Goal: Contribute content: Add original content to the website for others to see

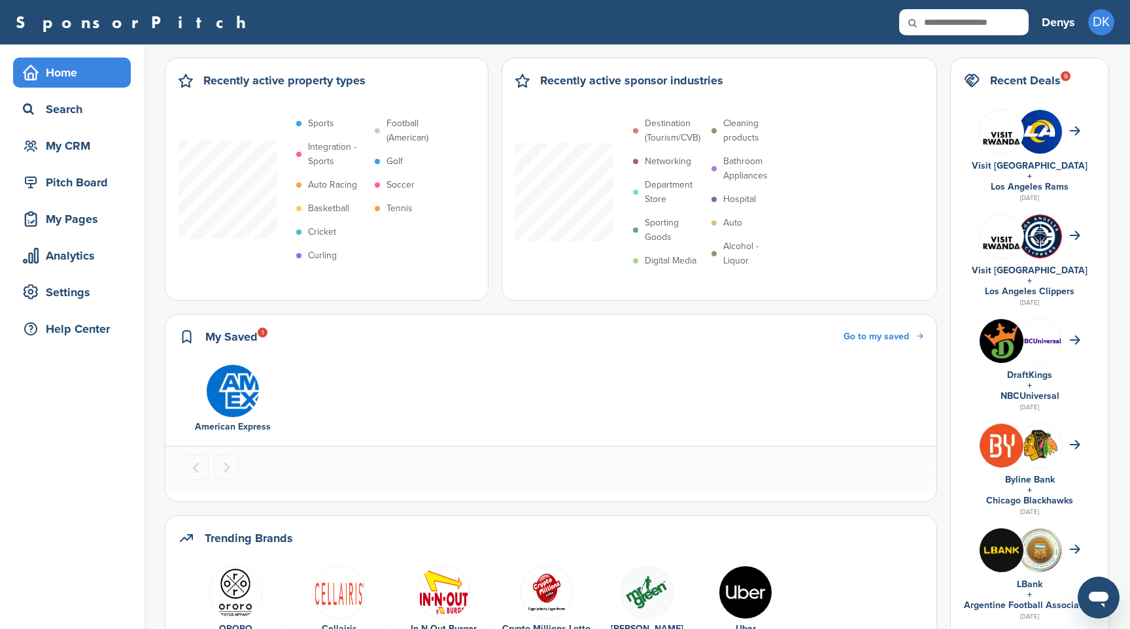
click at [65, 69] on div "Home" at bounding box center [75, 73] width 111 height 24
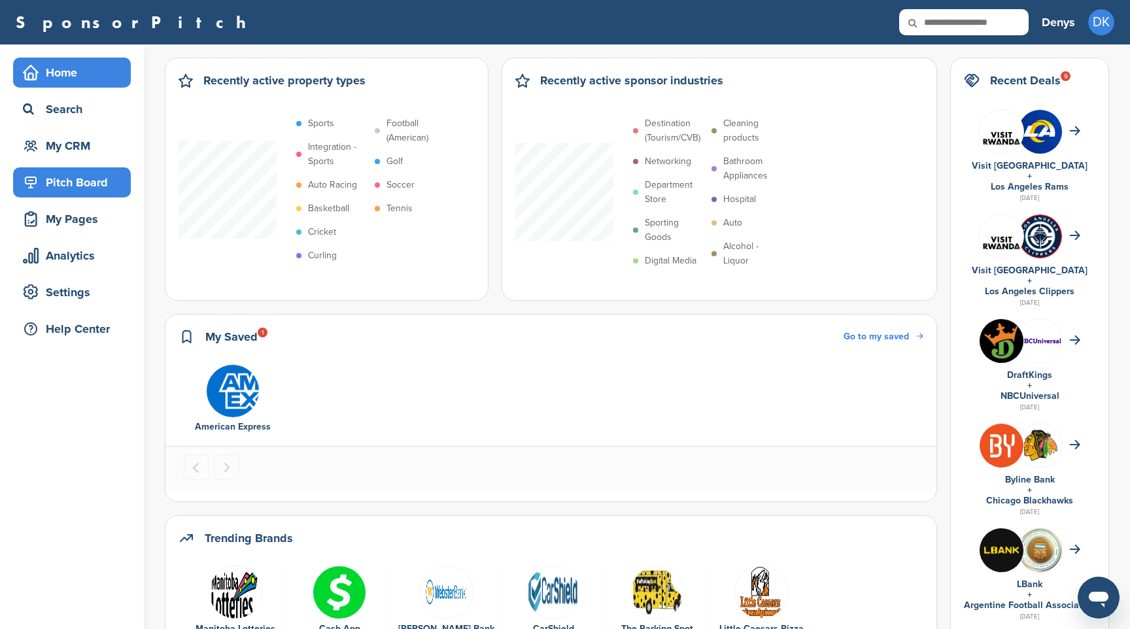
click at [82, 184] on div "Pitch Board" at bounding box center [75, 183] width 111 height 24
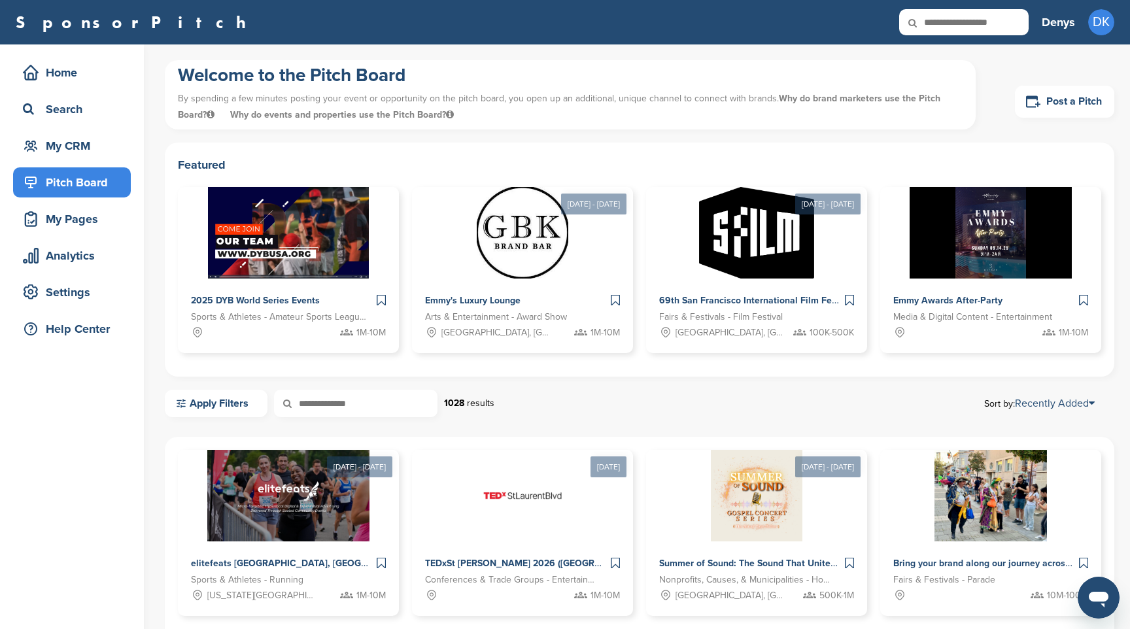
click at [923, 66] on h1 "Welcome to the Pitch Board" at bounding box center [570, 75] width 785 height 24
click at [325, 256] on img at bounding box center [288, 231] width 167 height 95
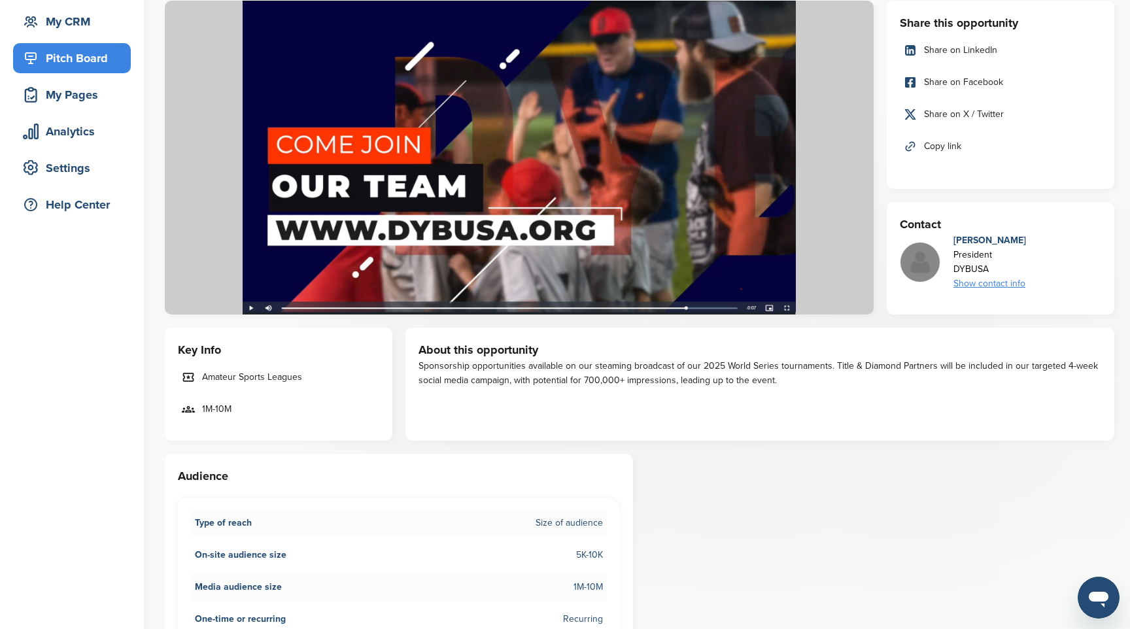
scroll to position [125, 0]
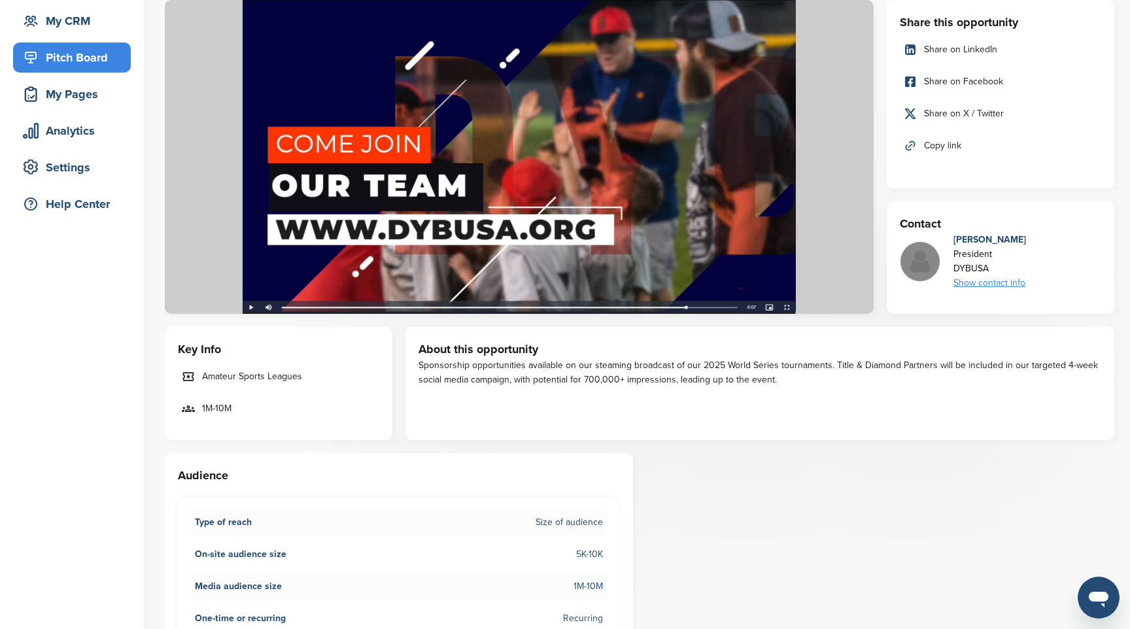
drag, startPoint x: 835, startPoint y: 365, endPoint x: 835, endPoint y: 382, distance: 17.0
click at [835, 382] on div "Sponsorship opportunities available on our steaming broadcast of our 2025 World…" at bounding box center [760, 372] width 683 height 29
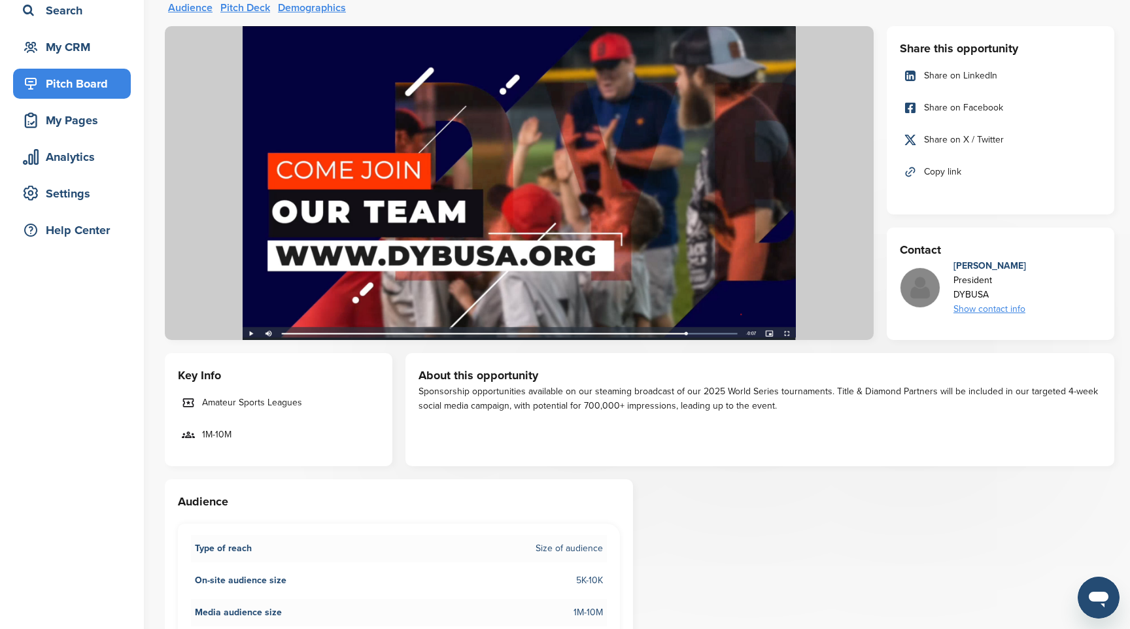
scroll to position [0, 0]
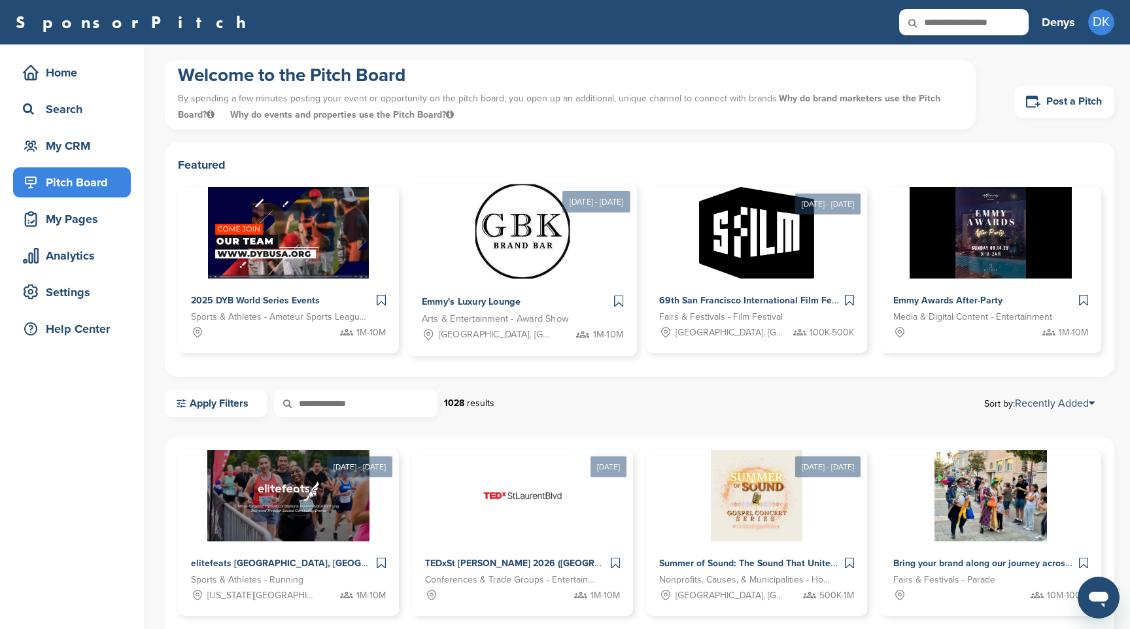
click at [528, 294] on div "Emmy's Luxury Lounge" at bounding box center [481, 302] width 119 height 19
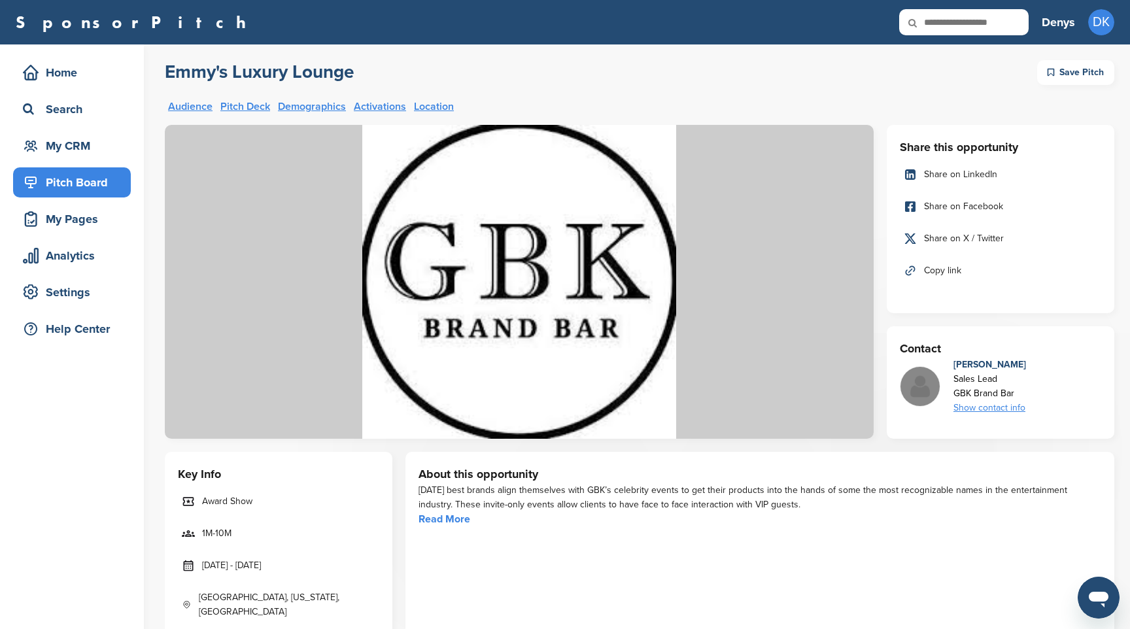
click at [195, 106] on link "Audience" at bounding box center [190, 106] width 44 height 10
click at [75, 69] on div "Home" at bounding box center [75, 73] width 111 height 24
click at [61, 69] on div "Home" at bounding box center [75, 73] width 111 height 24
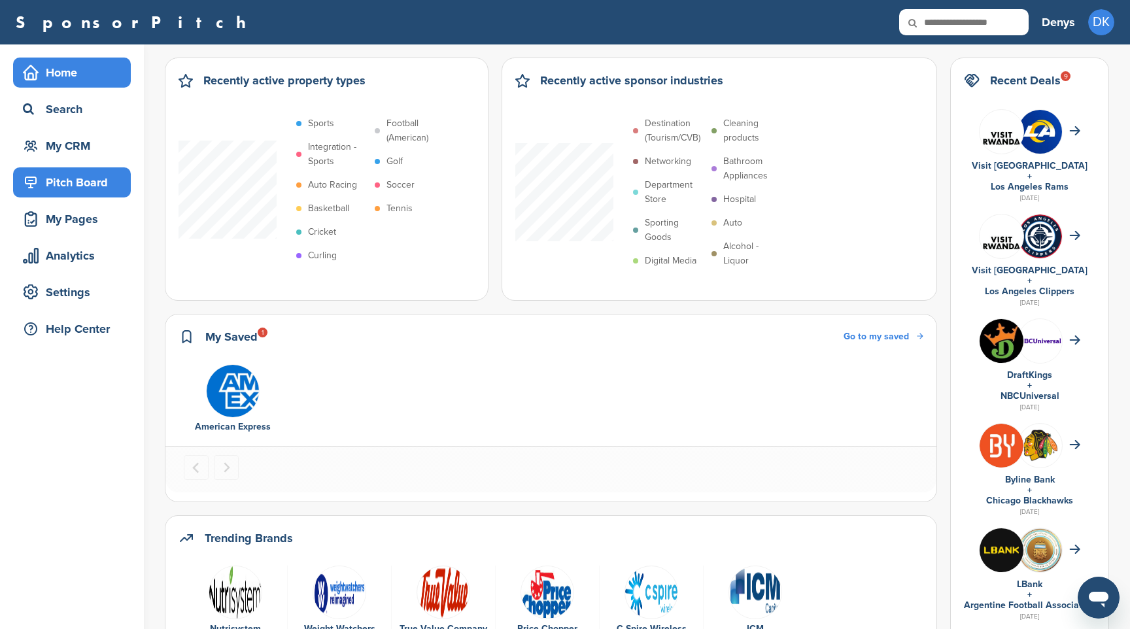
click at [69, 182] on div "Pitch Board" at bounding box center [75, 183] width 111 height 24
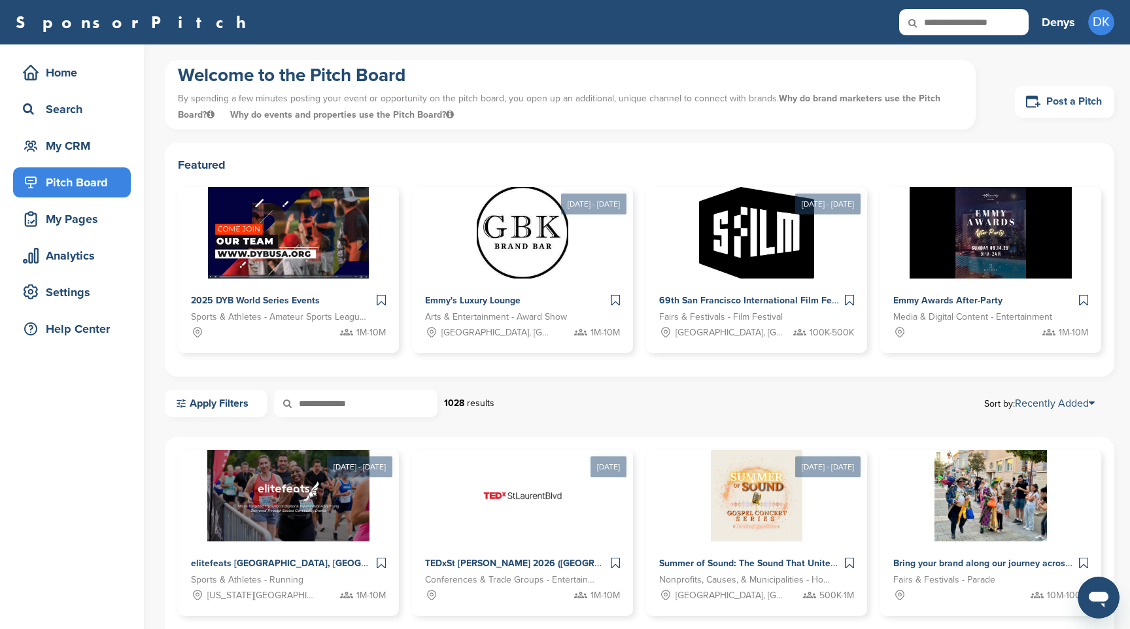
click at [1073, 91] on link "Post a Pitch" at bounding box center [1064, 102] width 99 height 32
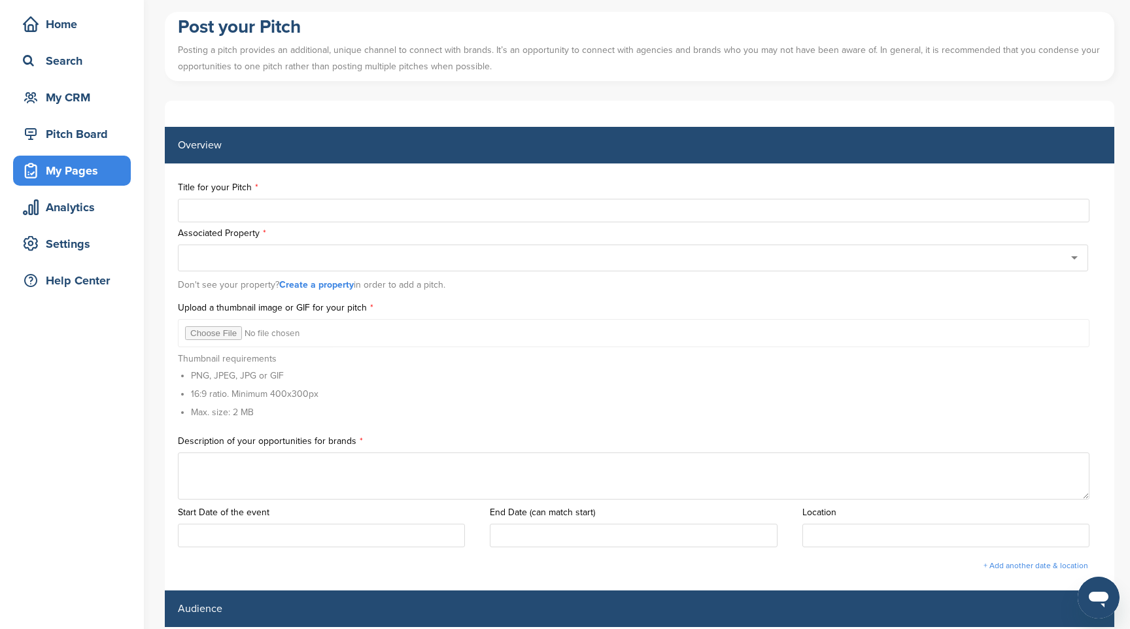
scroll to position [50, 0]
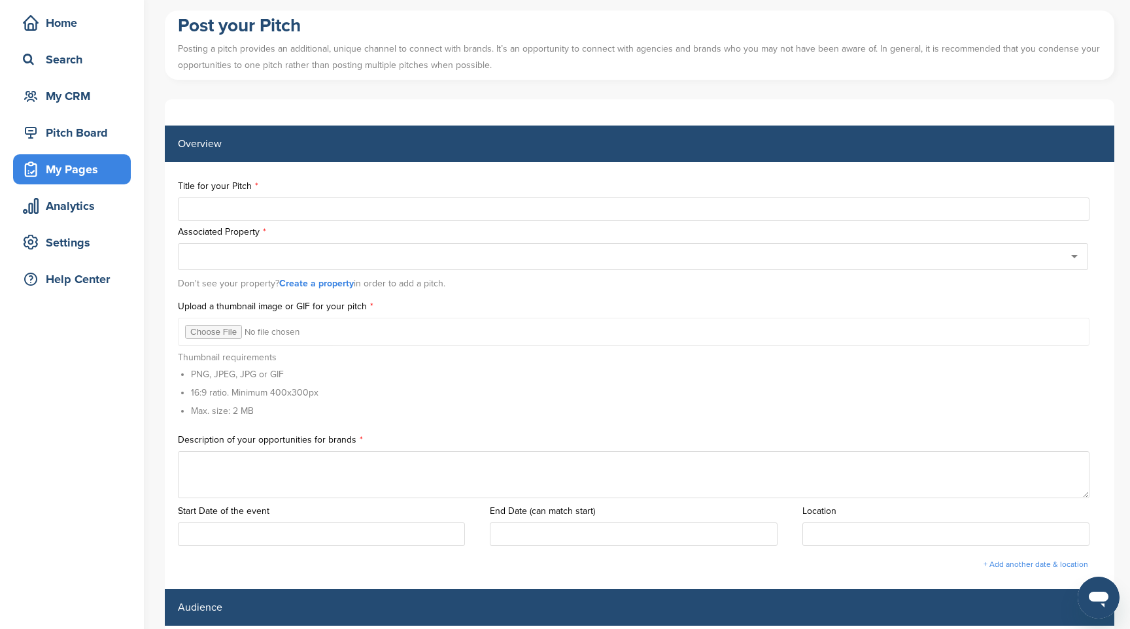
click at [318, 281] on link "Create a property" at bounding box center [316, 283] width 75 height 11
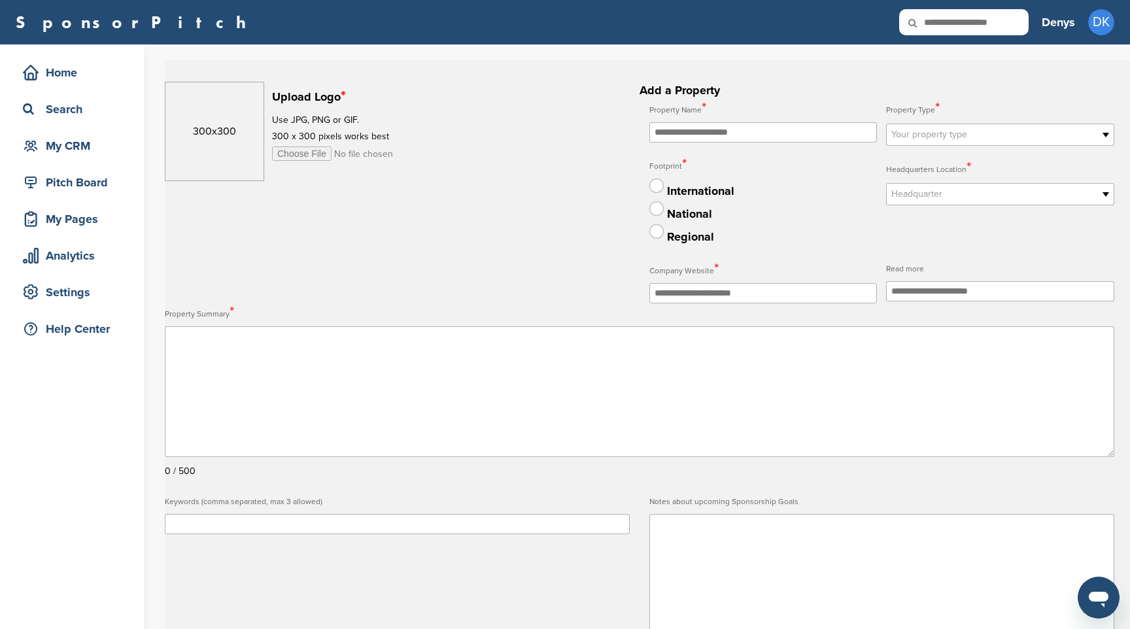
click at [300, 153] on input "file" at bounding box center [372, 154] width 200 height 14
type input "**********"
click at [549, 155] on div "Upload Logo * Use JPG, PNG or GIF. 300 x 300 pixels works best" at bounding box center [397, 131] width 465 height 99
click at [728, 131] on input "text" at bounding box center [763, 132] width 228 height 20
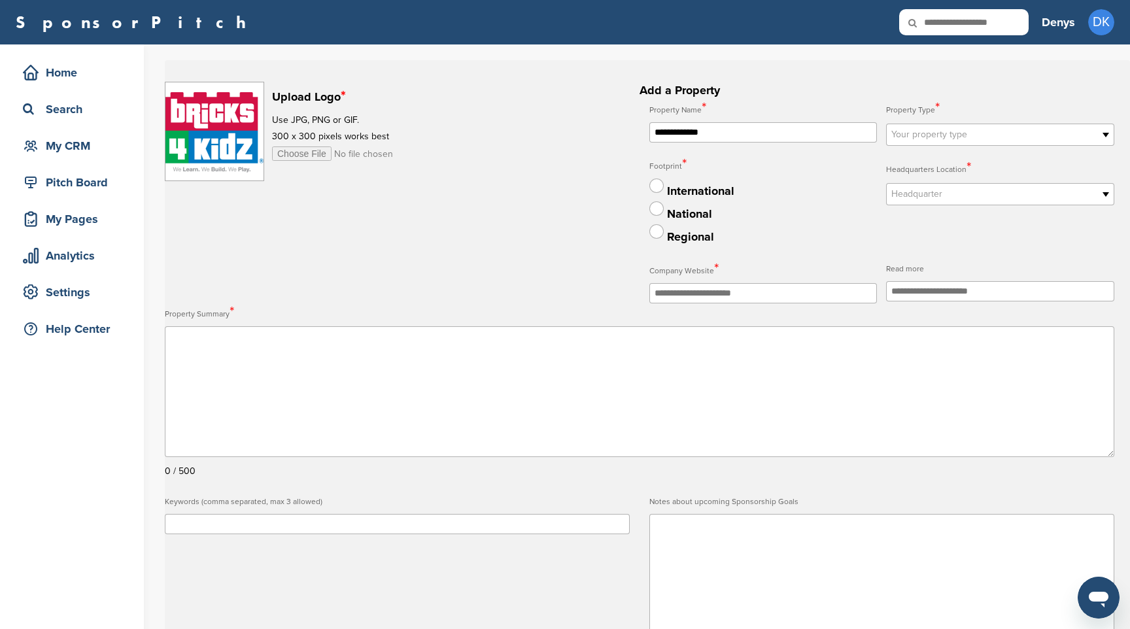
type input "**********"
click at [806, 168] on label "Footprint *" at bounding box center [763, 166] width 228 height 20
click at [920, 137] on span "Your property type" at bounding box center [991, 135] width 201 height 16
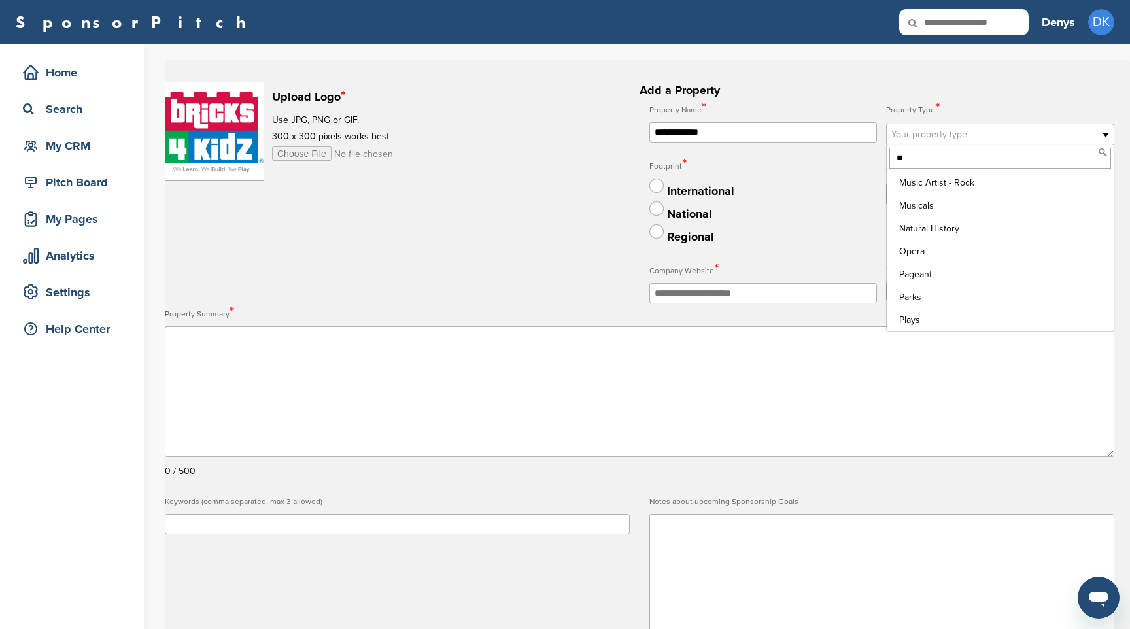
scroll to position [23, 0]
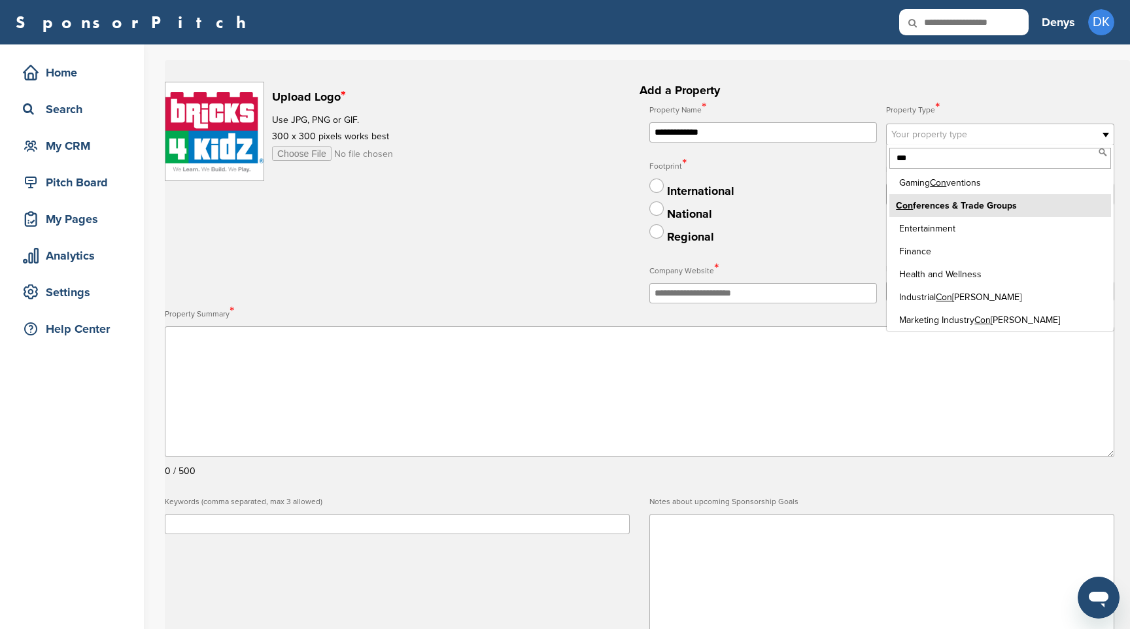
type input "***"
click at [985, 206] on li "[PERSON_NAME] & Trade Groups" at bounding box center [1000, 205] width 222 height 23
click at [986, 205] on li "[PERSON_NAME] & Trade Groups" at bounding box center [1000, 205] width 222 height 23
click at [869, 199] on div "International" at bounding box center [763, 190] width 228 height 23
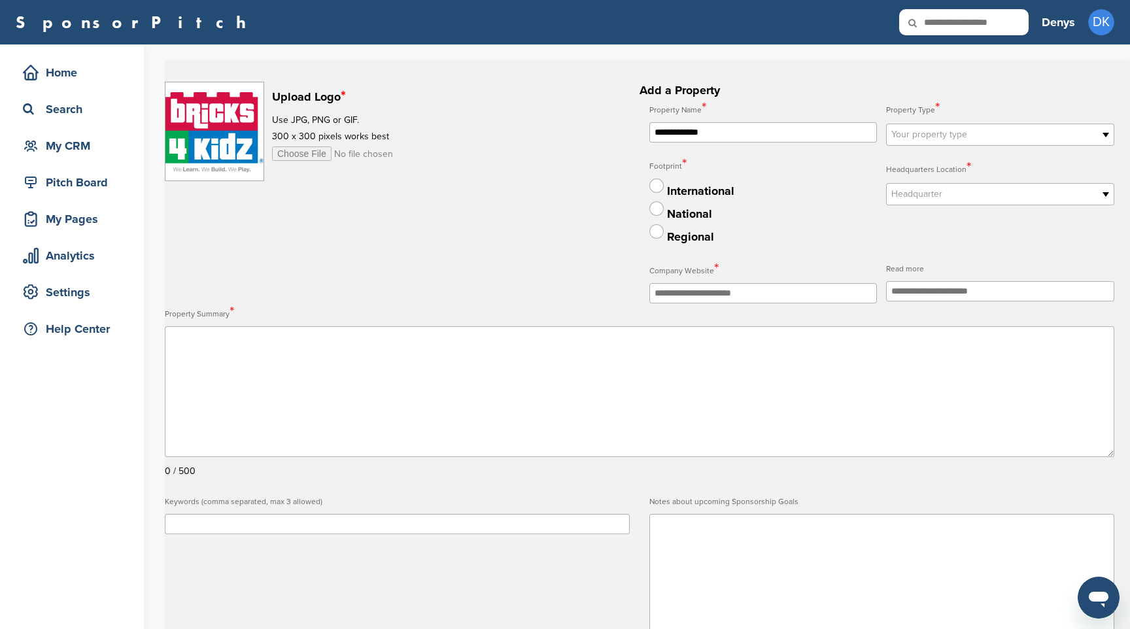
click at [915, 194] on span "Headquarter" at bounding box center [991, 194] width 201 height 16
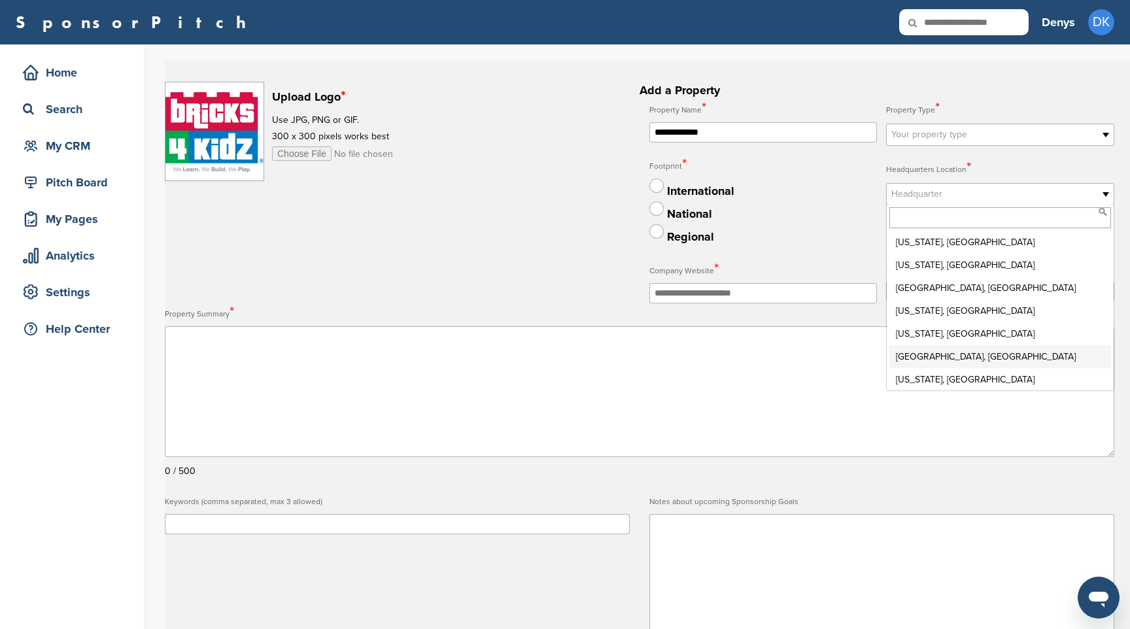
scroll to position [3, 0]
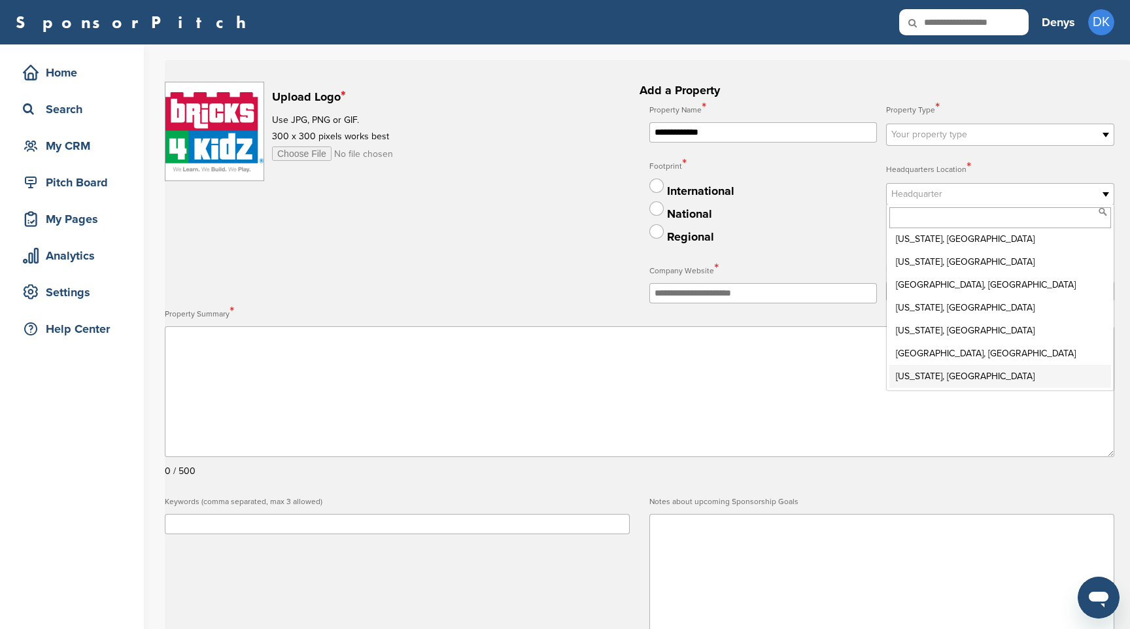
click at [917, 377] on li "[US_STATE], [GEOGRAPHIC_DATA]" at bounding box center [1000, 376] width 222 height 23
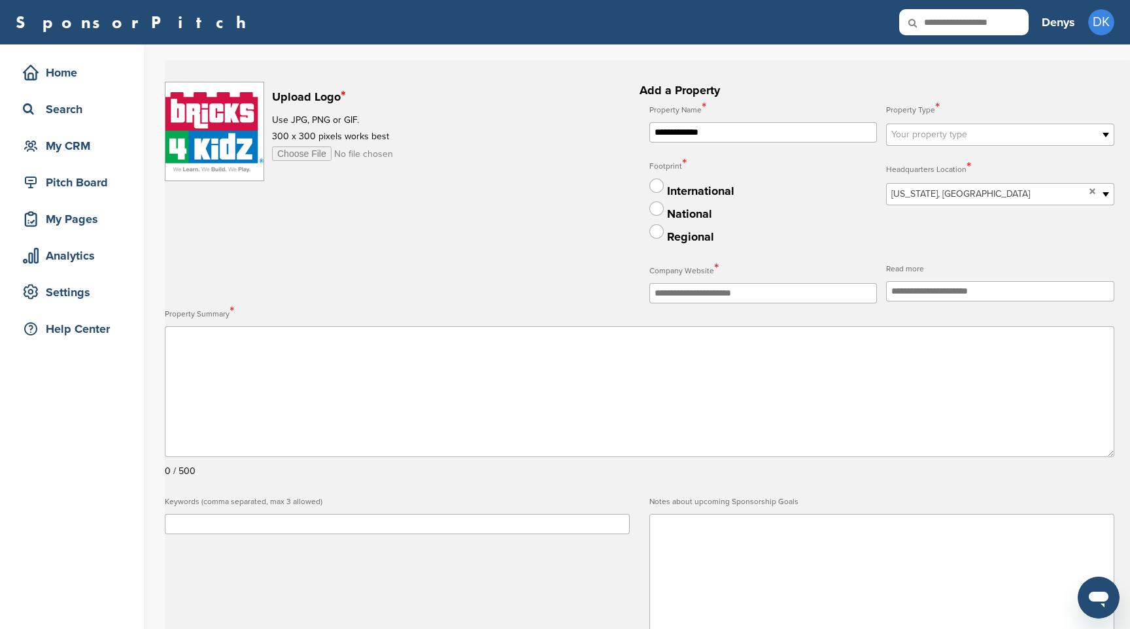
click at [950, 250] on div "**********" at bounding box center [881, 201] width 465 height 204
click at [657, 191] on label at bounding box center [656, 186] width 14 height 14
click at [941, 137] on span "Your property type" at bounding box center [991, 135] width 201 height 16
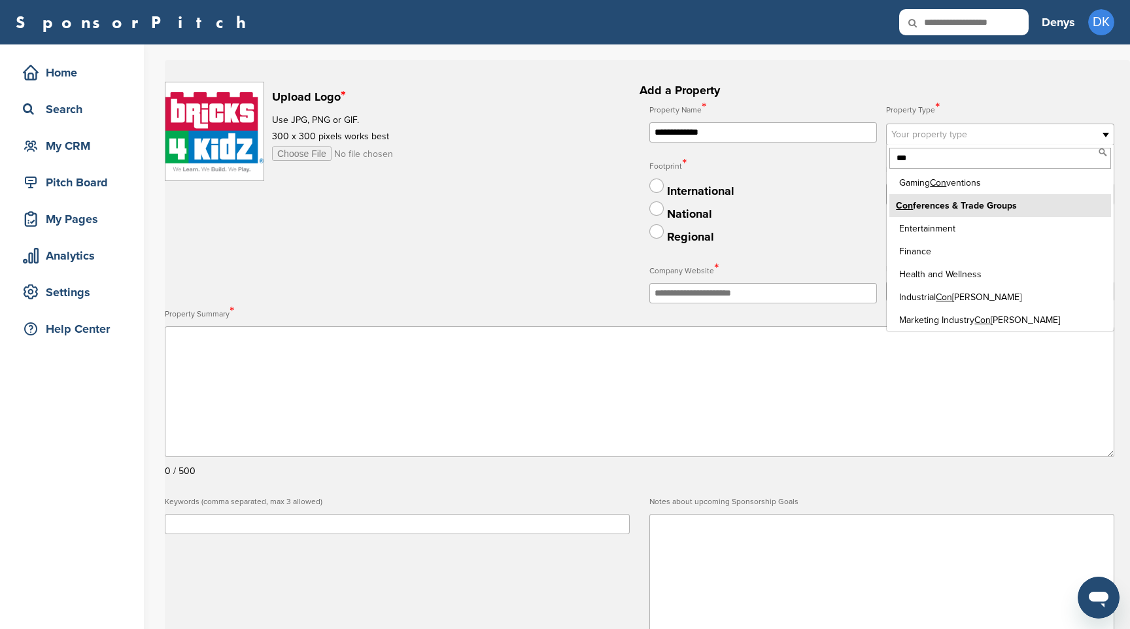
click at [903, 206] on em "Con" at bounding box center [904, 205] width 17 height 11
click at [1018, 205] on li "[PERSON_NAME] & Trade Groups" at bounding box center [1000, 205] width 222 height 23
click at [1031, 207] on li "[PERSON_NAME] & Trade Groups" at bounding box center [1000, 205] width 222 height 23
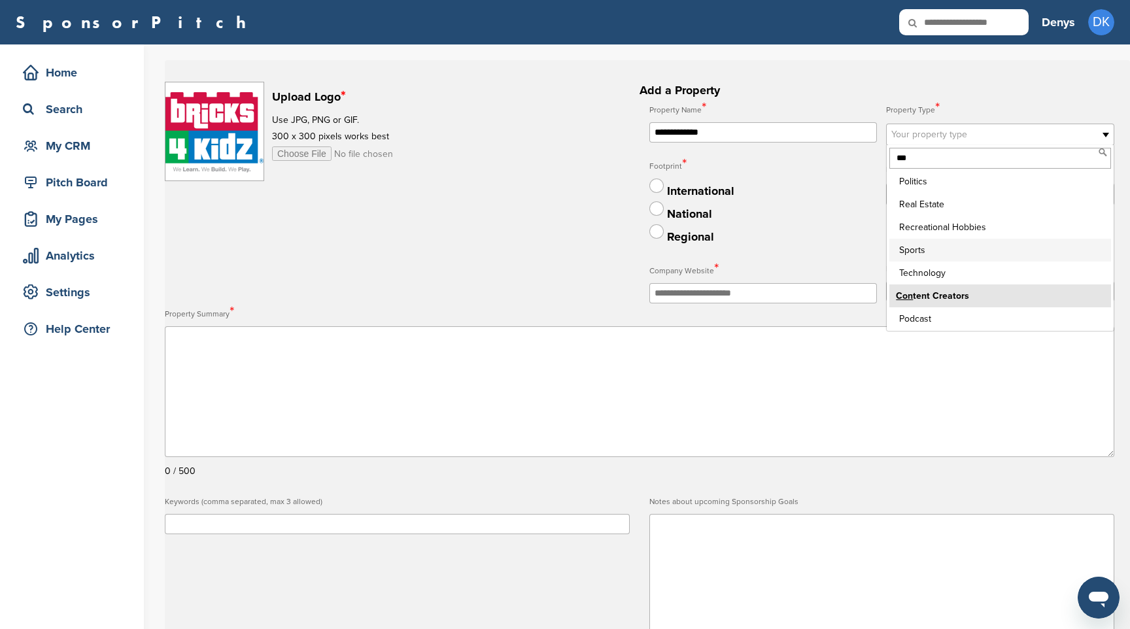
scroll to position [206, 0]
click at [959, 163] on input "***" at bounding box center [1000, 158] width 222 height 21
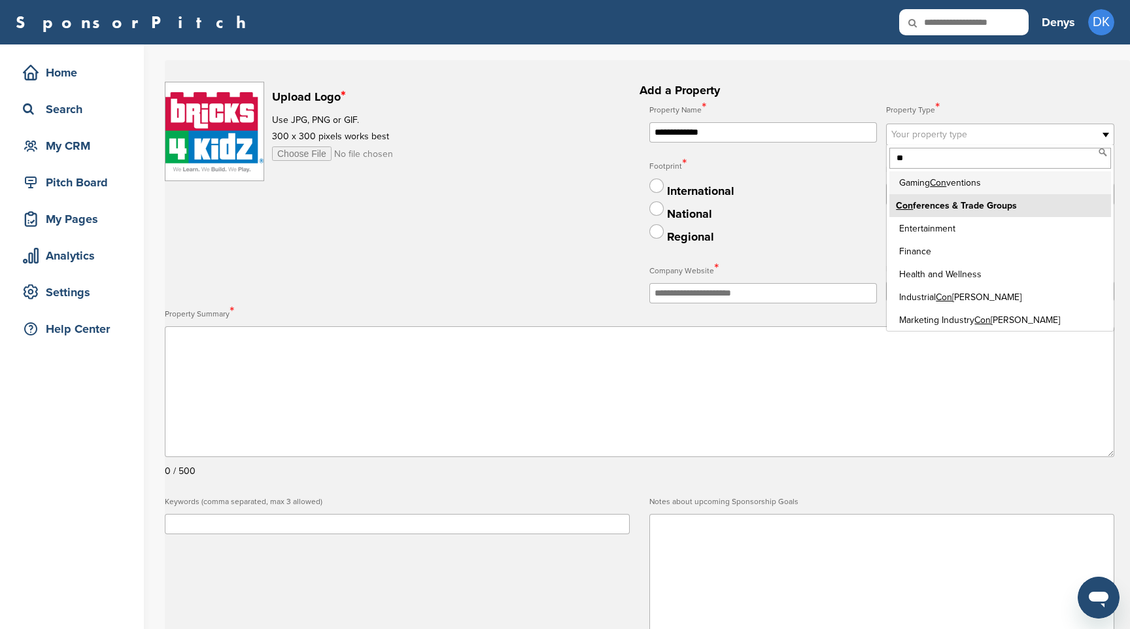
type input "*"
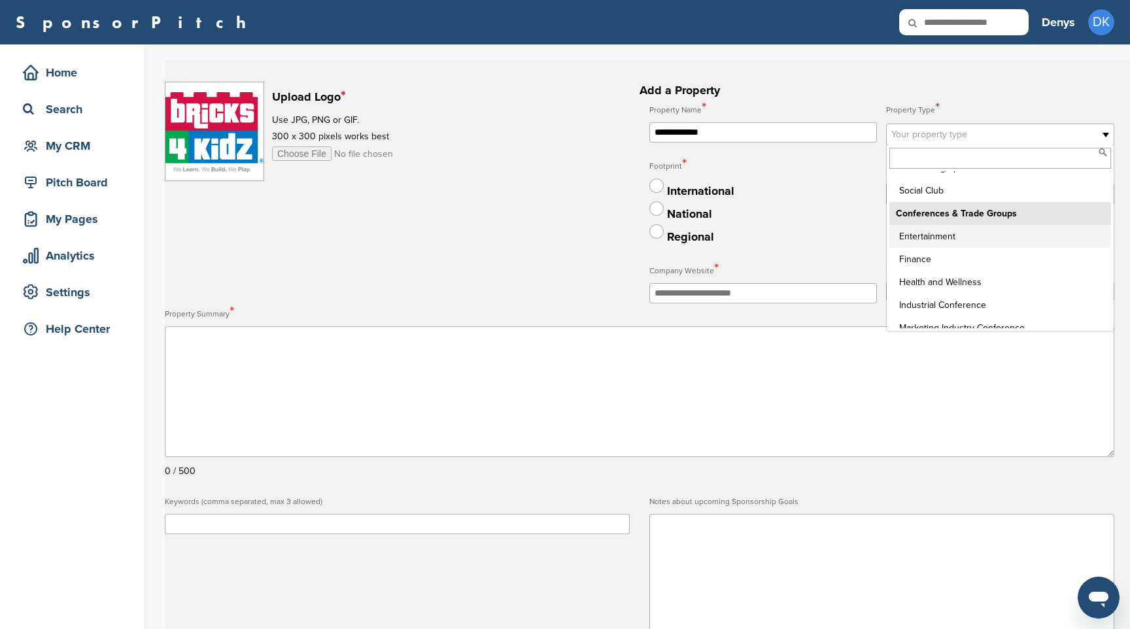
scroll to position [1759, 0]
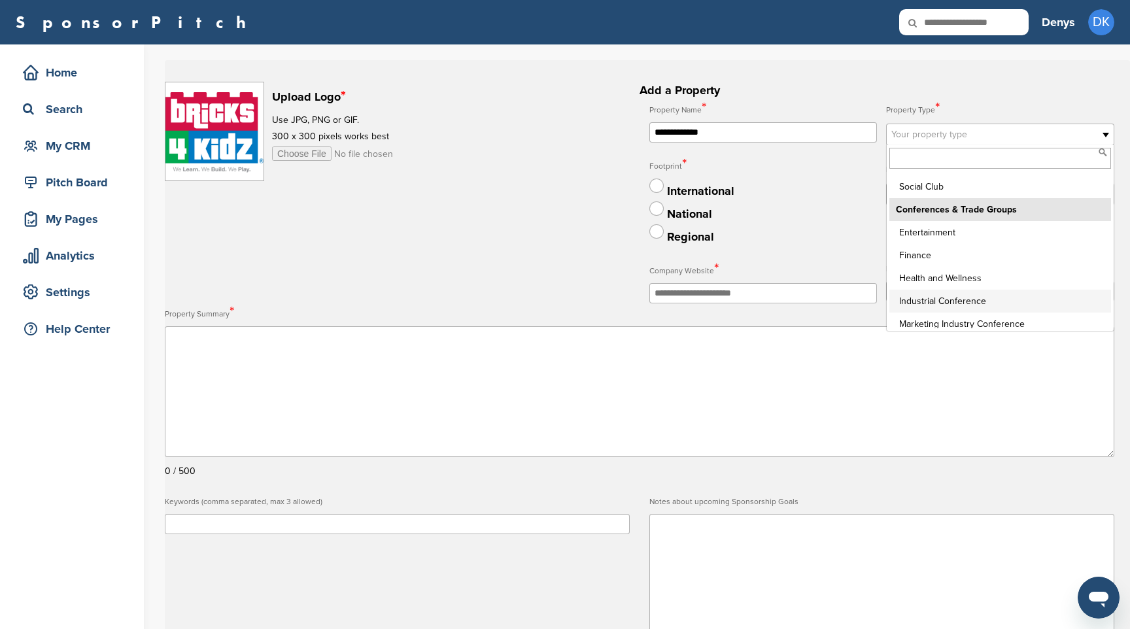
click at [967, 294] on li "Industrial Conference" at bounding box center [1000, 301] width 222 height 23
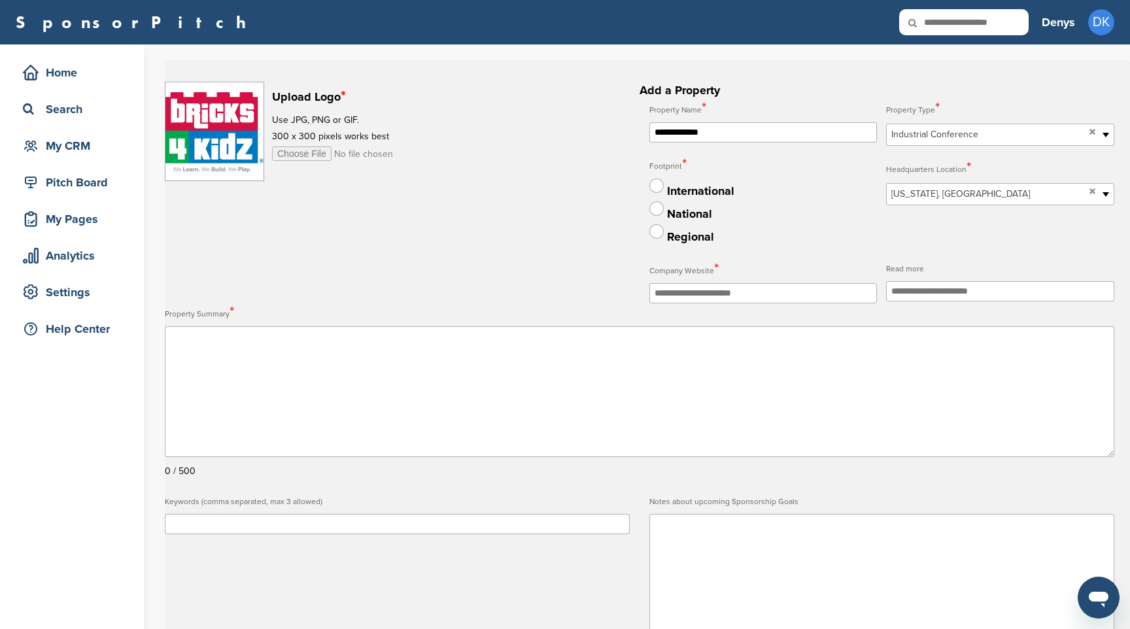
click at [984, 230] on div "**********" at bounding box center [881, 201] width 465 height 204
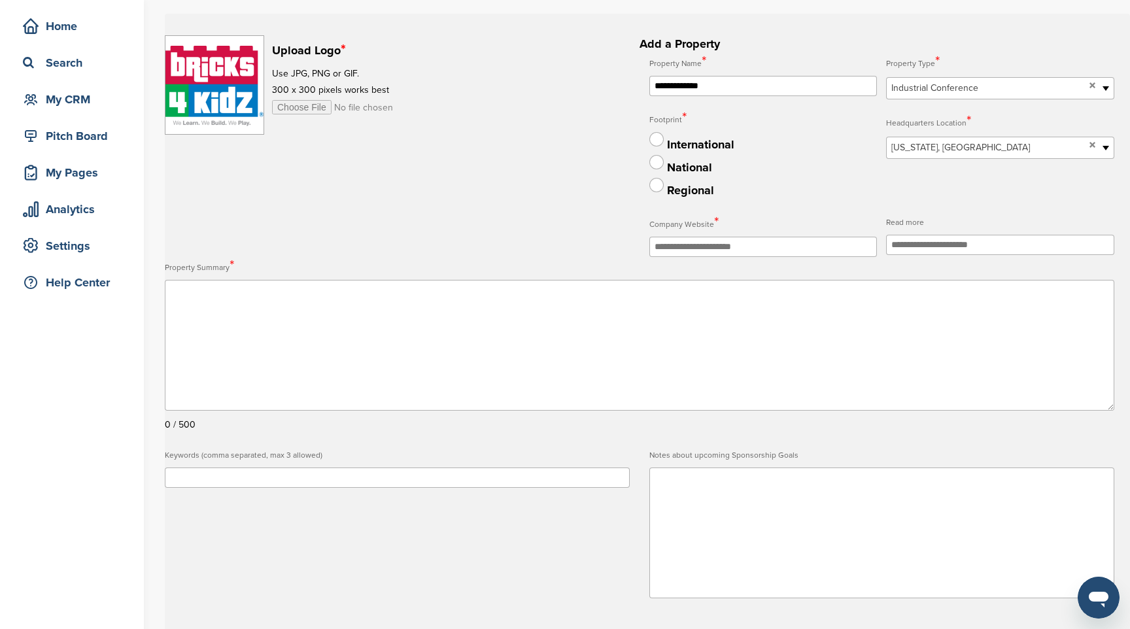
scroll to position [26, 0]
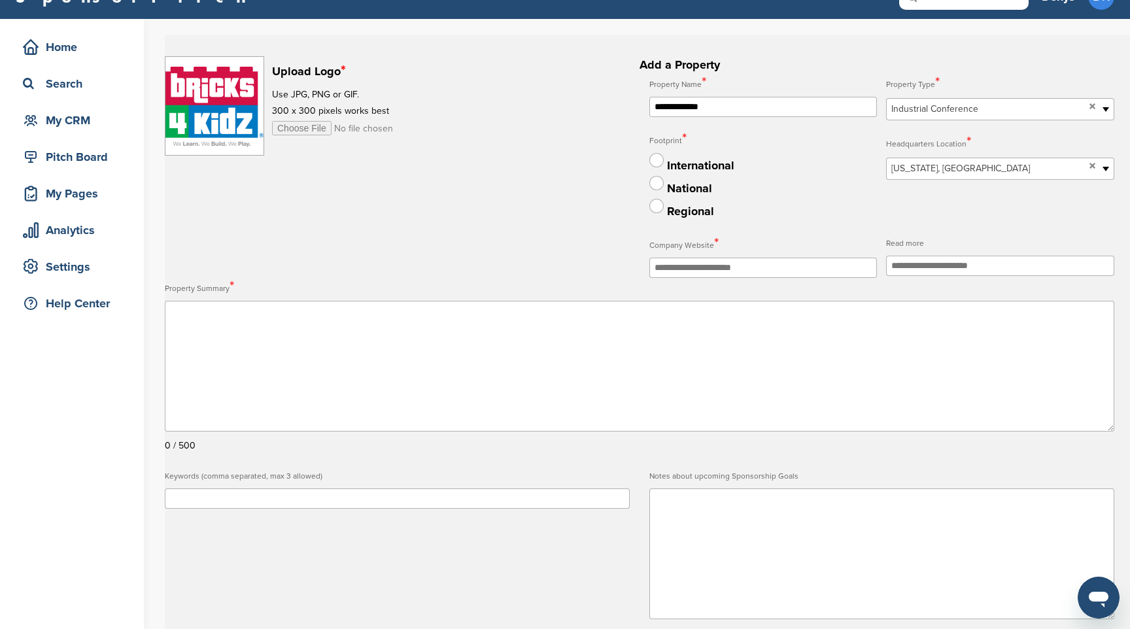
click at [706, 271] on input "text" at bounding box center [763, 268] width 228 height 20
paste input "**********"
type input "**********"
click at [801, 292] on label "Property Summary *" at bounding box center [640, 288] width 950 height 20
click at [562, 324] on textarea at bounding box center [640, 366] width 950 height 131
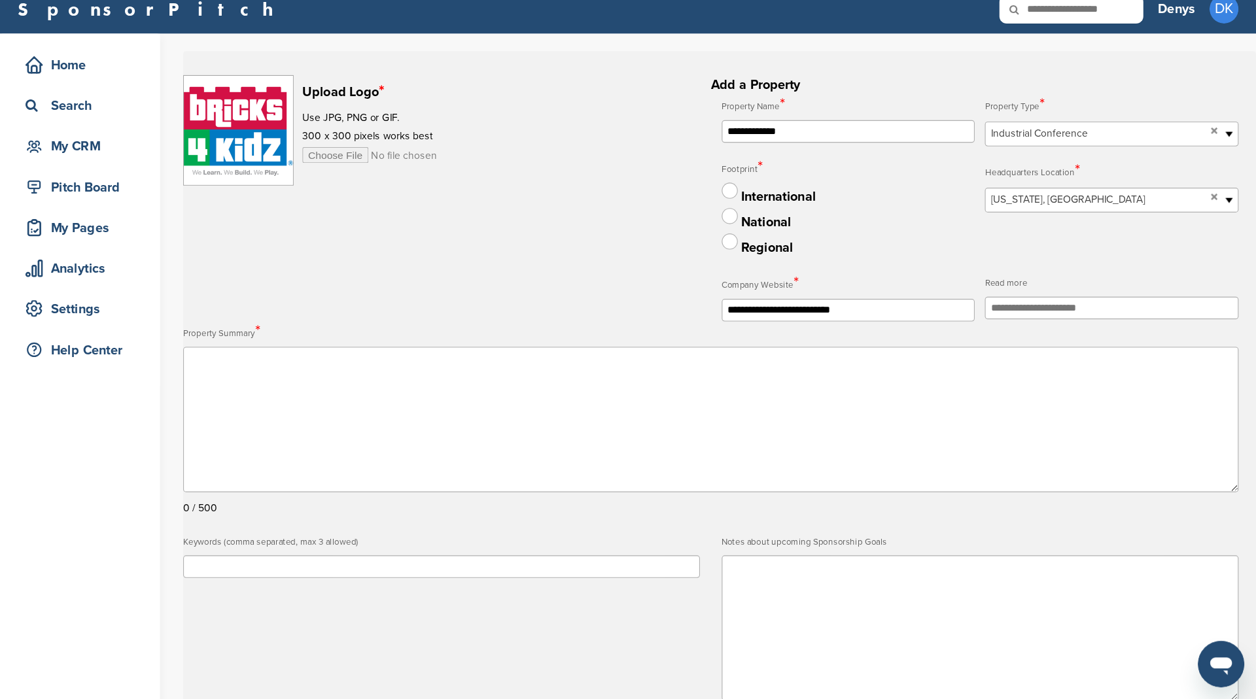
scroll to position [3, 0]
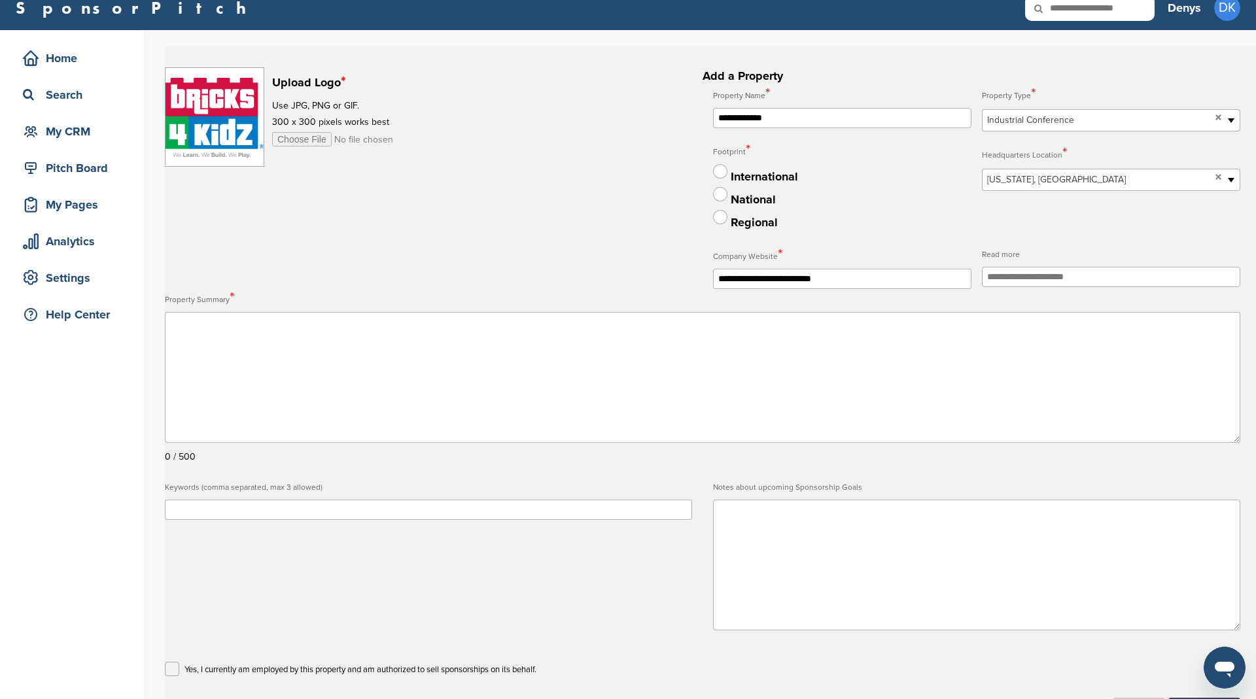
click at [774, 384] on textarea at bounding box center [702, 377] width 1075 height 131
